Goal: Navigation & Orientation: Find specific page/section

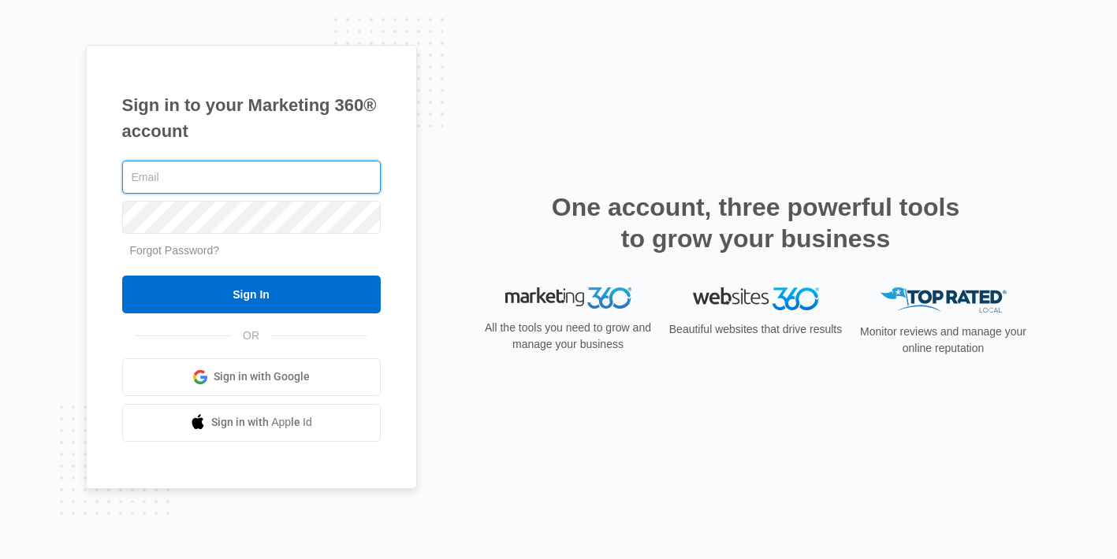
type input "madison.hocknell@madwire.com"
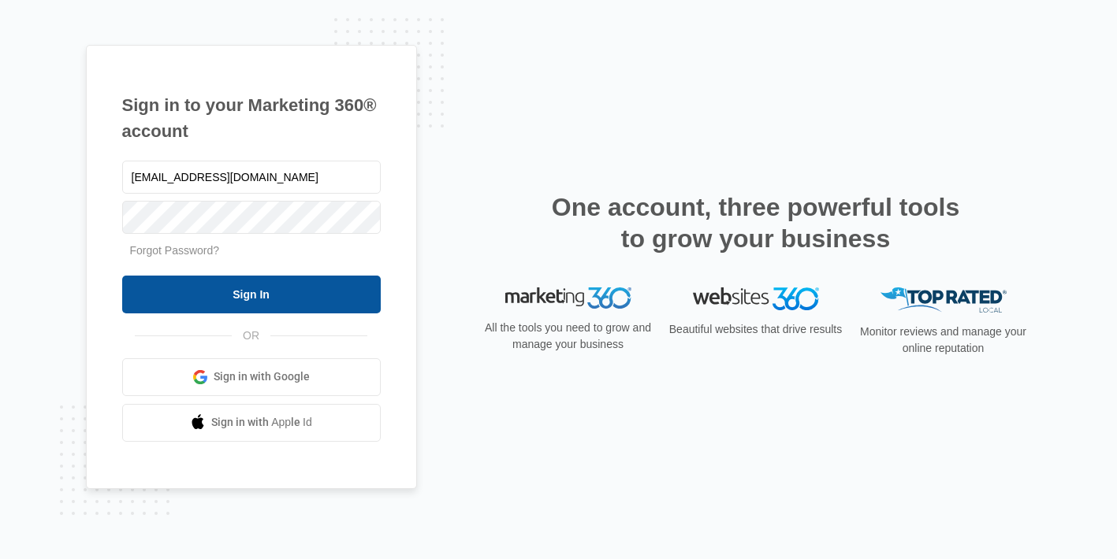
click at [239, 298] on input "Sign In" at bounding box center [251, 295] width 258 height 38
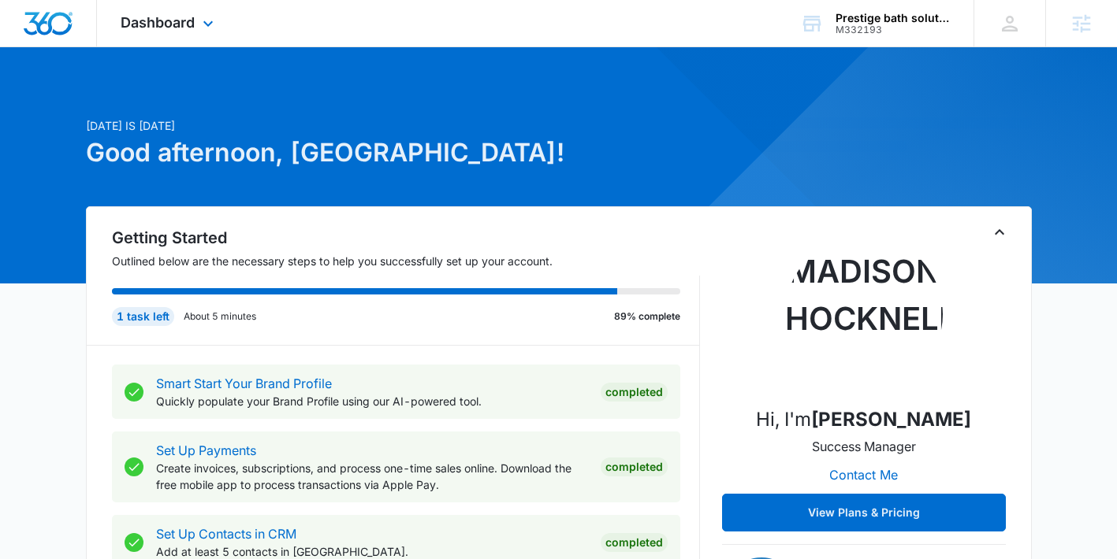
click at [170, 36] on div "Dashboard Apps Reputation Websites Forms CRM Email Social Payments POS Content …" at bounding box center [169, 23] width 144 height 46
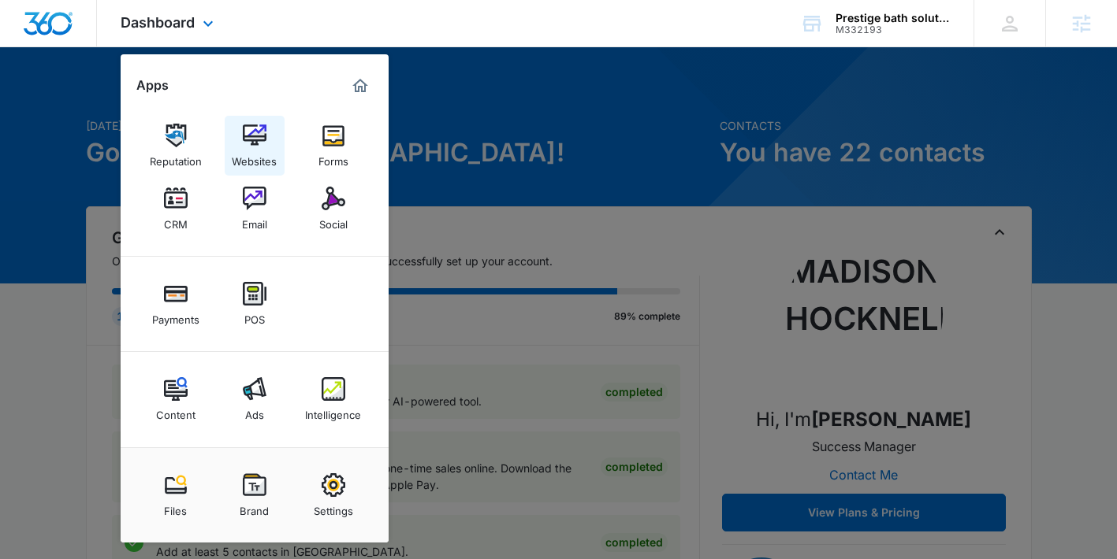
click at [246, 135] on img at bounding box center [255, 136] width 24 height 24
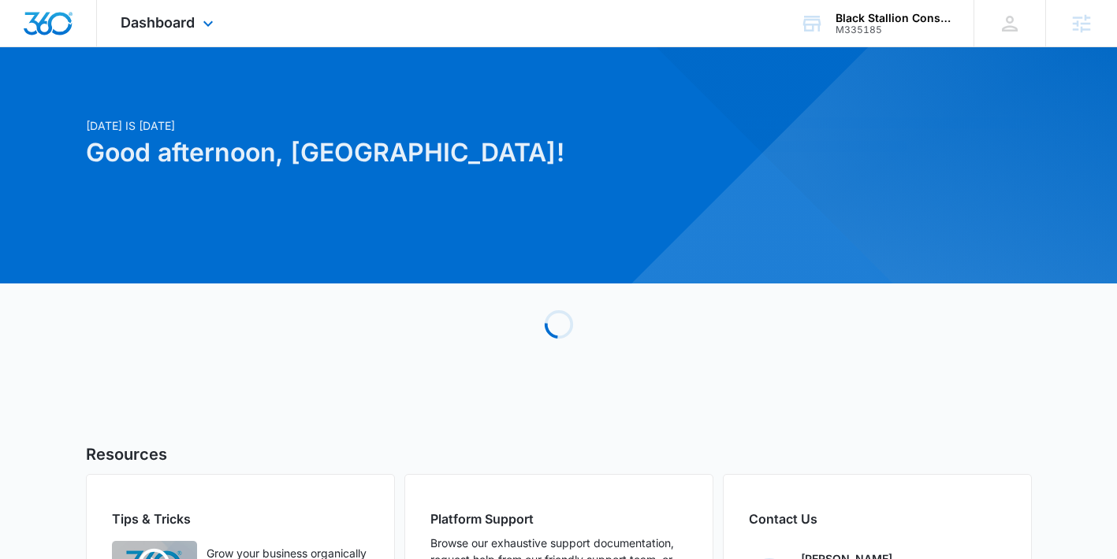
click at [181, 37] on div "Dashboard Apps Reputation Websites Forms CRM Email Social Payments POS Content …" at bounding box center [169, 23] width 144 height 46
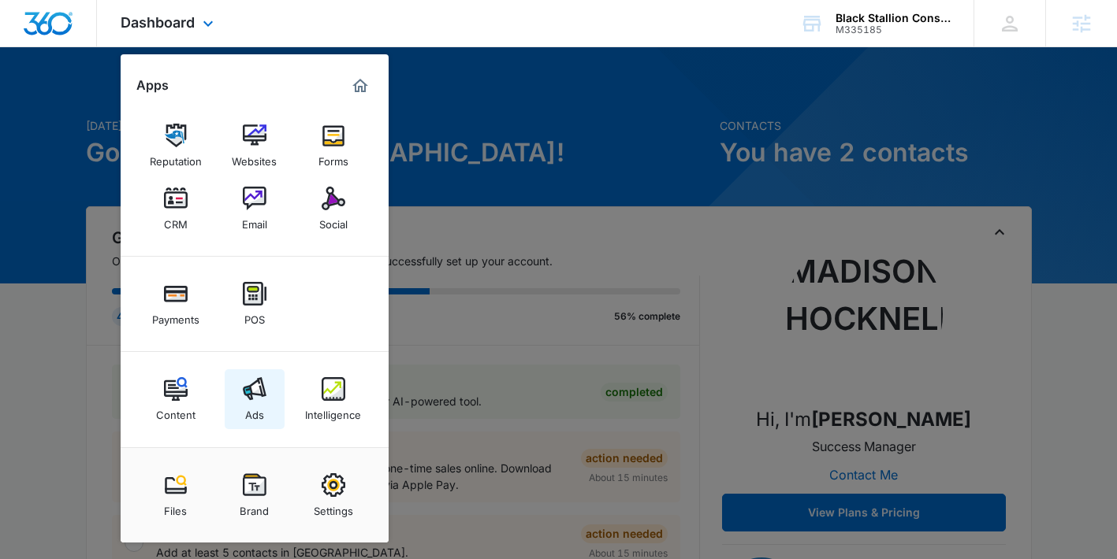
click at [257, 385] on img at bounding box center [255, 389] width 24 height 24
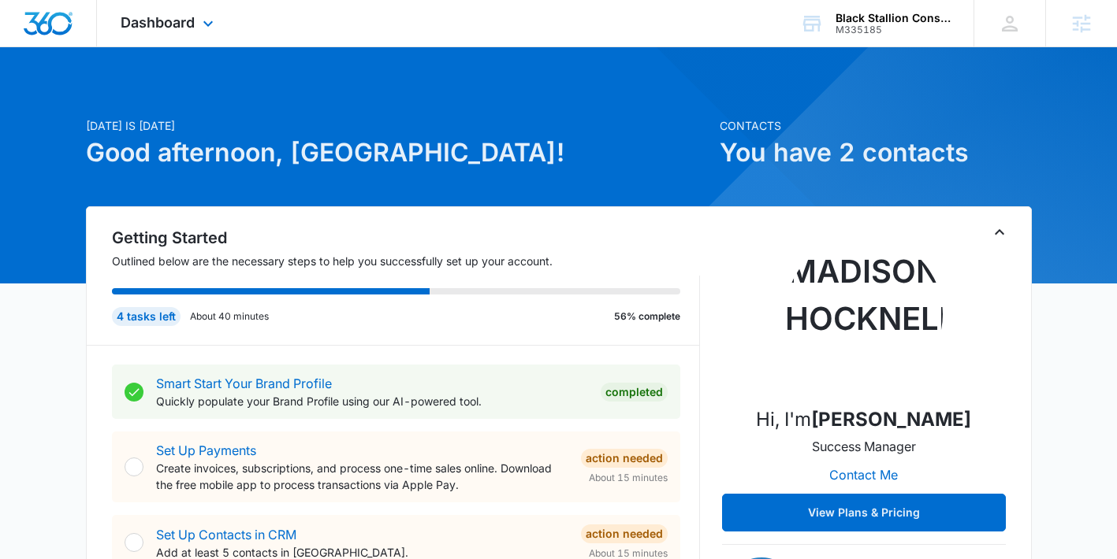
click at [196, 16] on div "Dashboard Apps Reputation Websites Forms CRM Email Social Payments POS Content …" at bounding box center [169, 23] width 144 height 46
